Goal: Transaction & Acquisition: Book appointment/travel/reservation

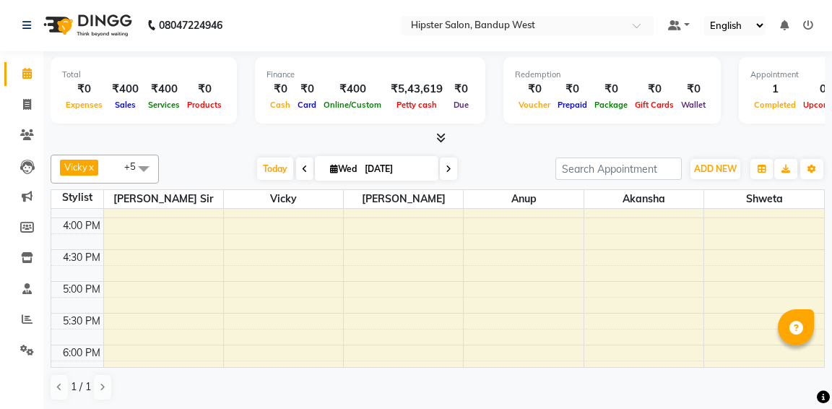
scroll to position [438, 0]
click at [279, 281] on div "9:00 AM 9:30 AM 10:00 AM 10:30 AM 11:00 AM 11:30 AM 12:00 PM 12:30 PM 1:00 PM 1…" at bounding box center [437, 247] width 773 height 953
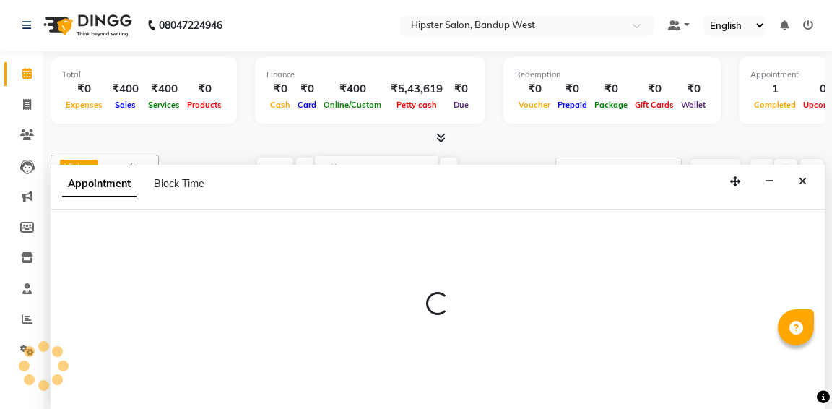
select select "52835"
select select "tentative"
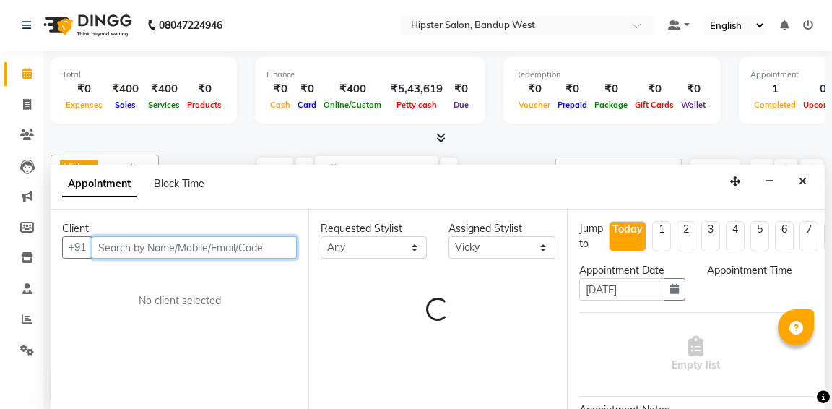
select select "1020"
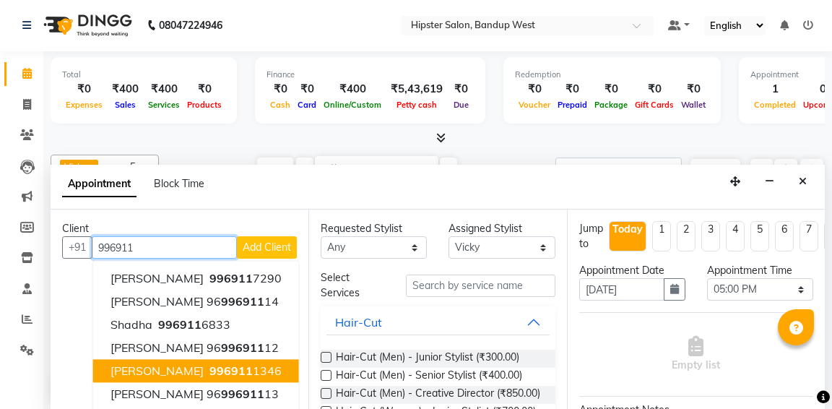
click at [270, 367] on ngb-highlight "996911 1346" at bounding box center [244, 371] width 75 height 14
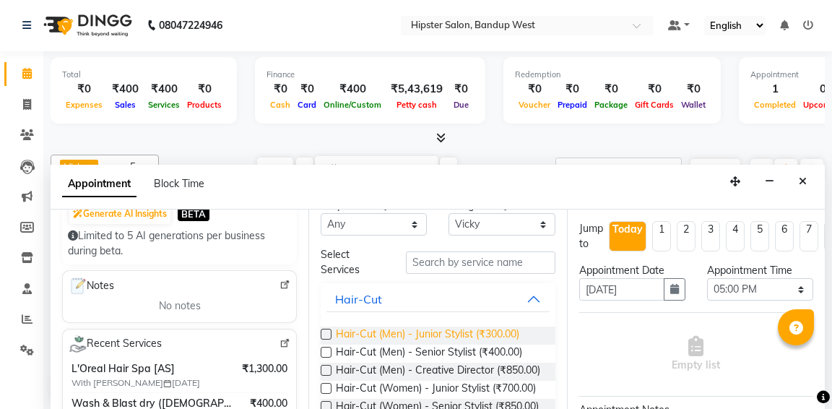
scroll to position [36, 0]
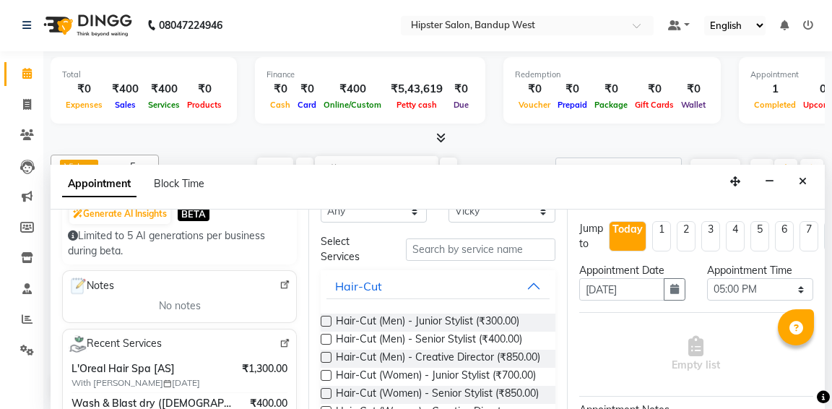
type input "9969111346"
click at [447, 249] on input "text" at bounding box center [480, 249] width 149 height 22
type input "h"
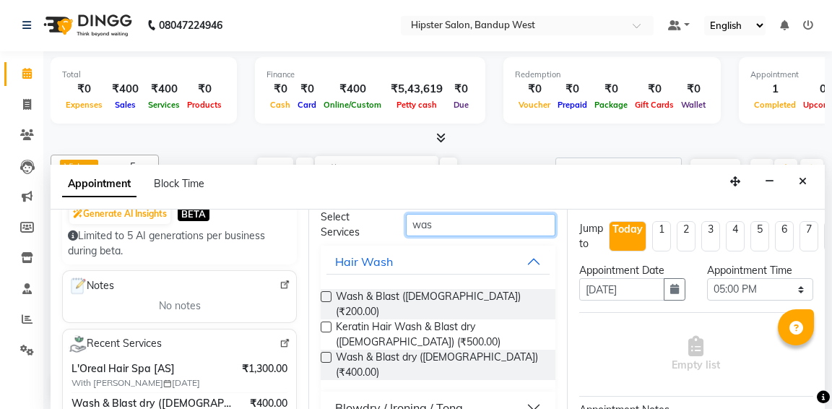
scroll to position [59, 0]
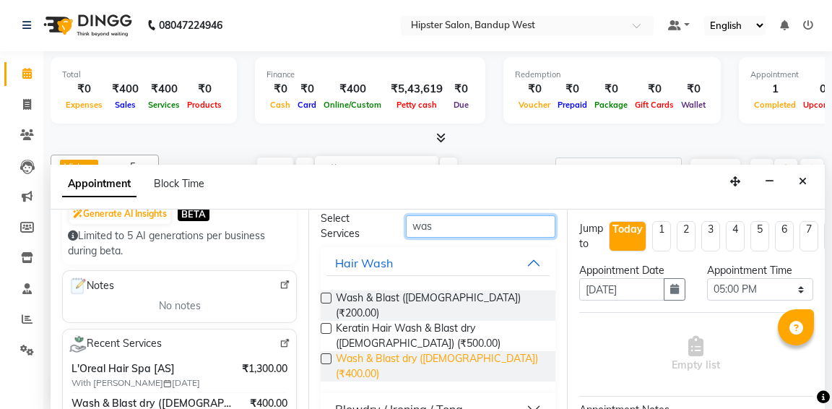
type input "was"
click at [336, 351] on span "Wash & Blast dry ([DEMOGRAPHIC_DATA]) (₹400.00)" at bounding box center [439, 366] width 207 height 30
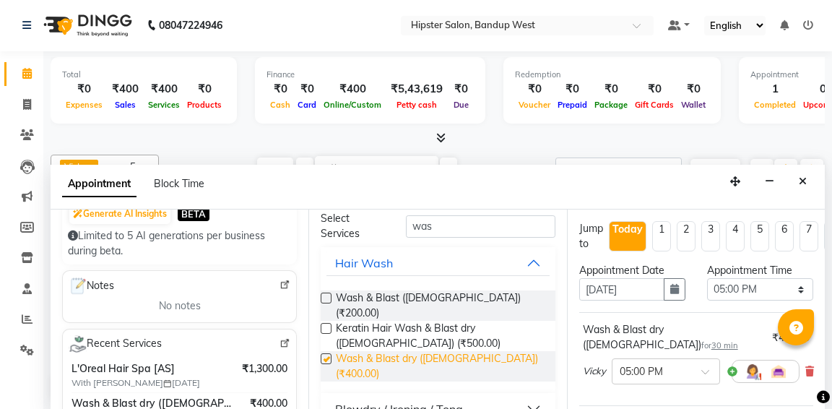
checkbox input "false"
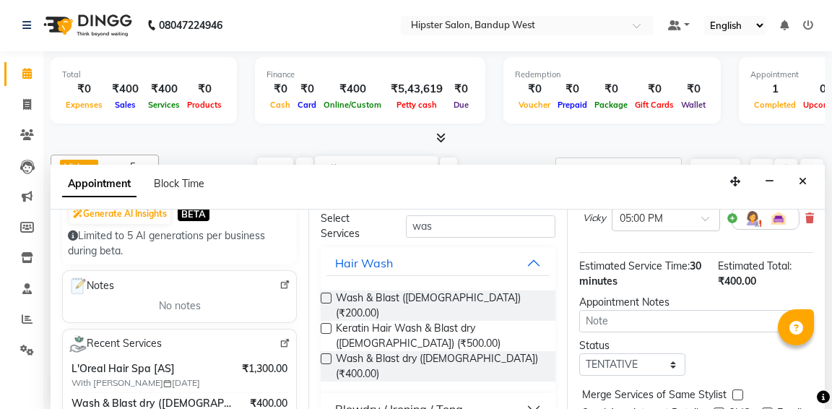
scroll to position [206, 0]
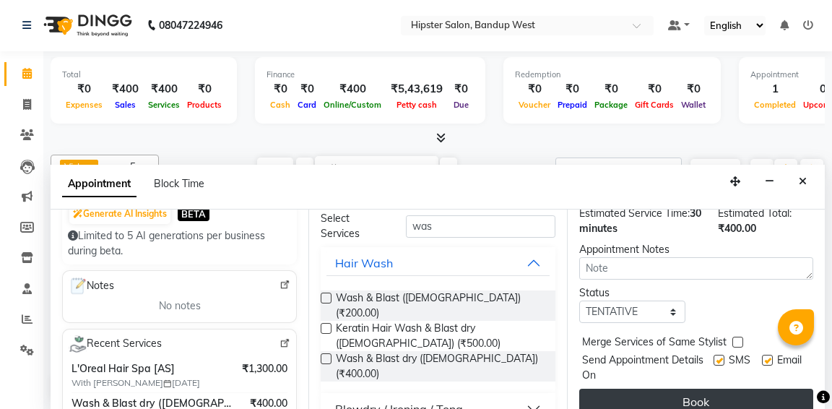
click at [669, 389] on button "Book" at bounding box center [697, 402] width 234 height 26
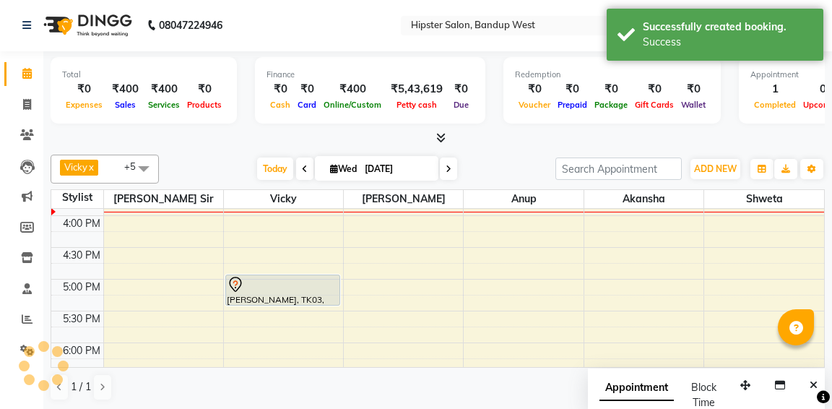
scroll to position [0, 0]
